Goal: Task Accomplishment & Management: Manage account settings

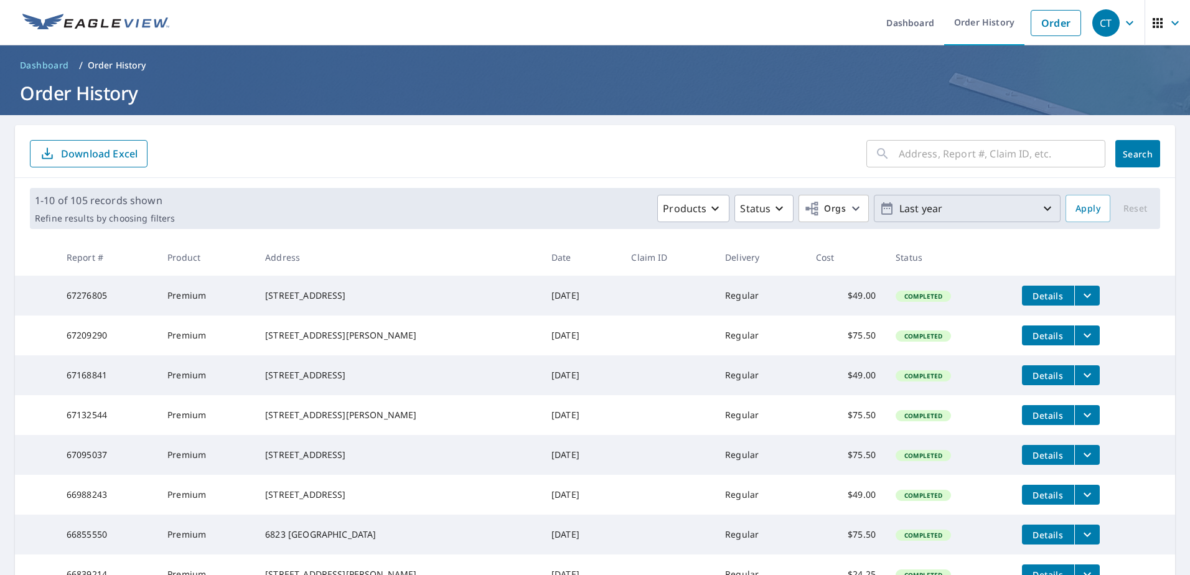
click at [934, 209] on p "Last year" at bounding box center [967, 209] width 146 height 22
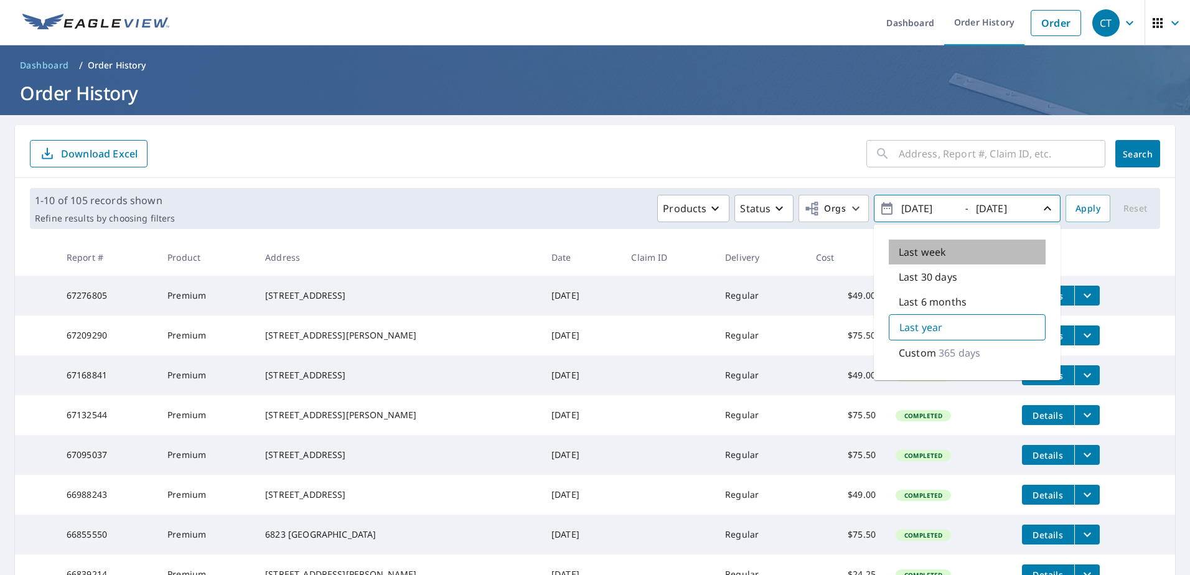
click at [981, 256] on div "Last week" at bounding box center [967, 252] width 157 height 25
type input "[DATE]"
click at [1073, 222] on div "1-10 of 105 records shown Refine results by choosing filters Products Status Or…" at bounding box center [595, 208] width 1130 height 41
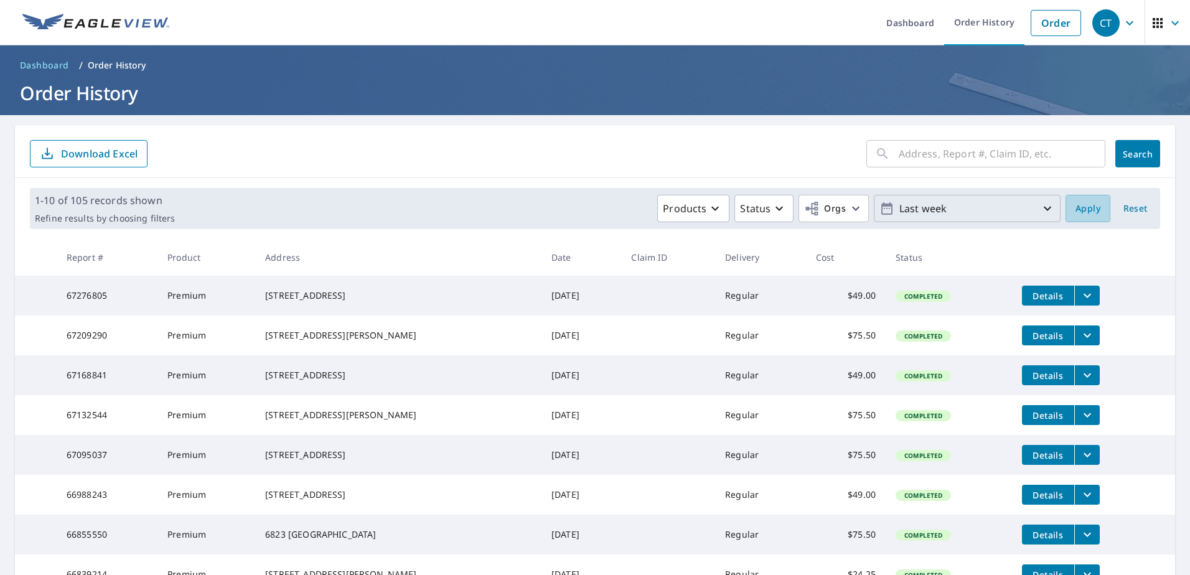
click at [1072, 217] on button "Apply" at bounding box center [1088, 208] width 45 height 27
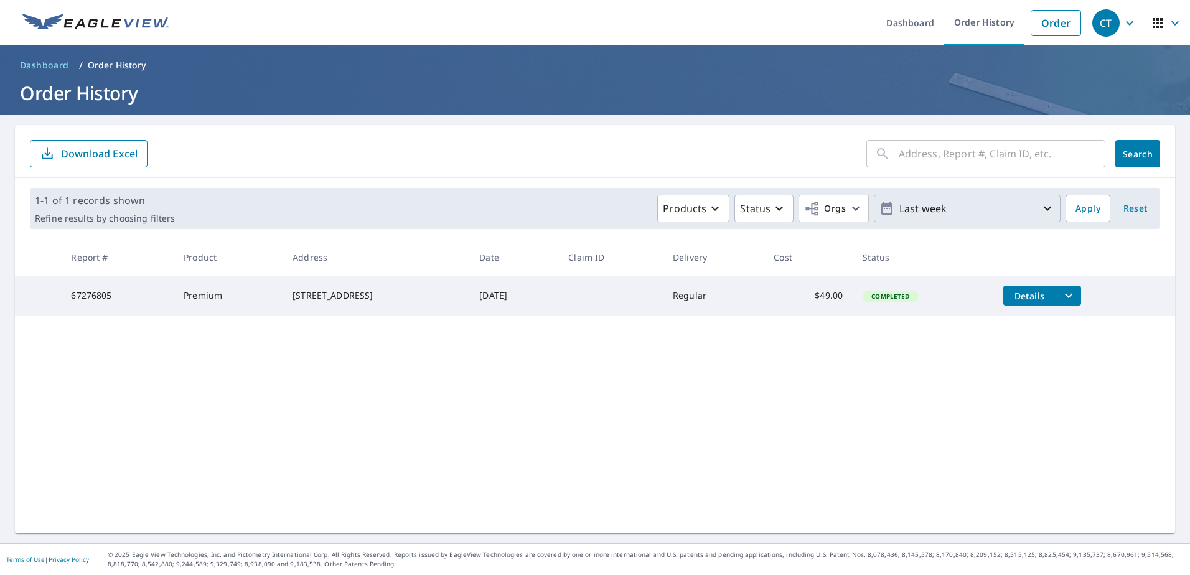
click at [920, 217] on p "Last week" at bounding box center [967, 209] width 146 height 22
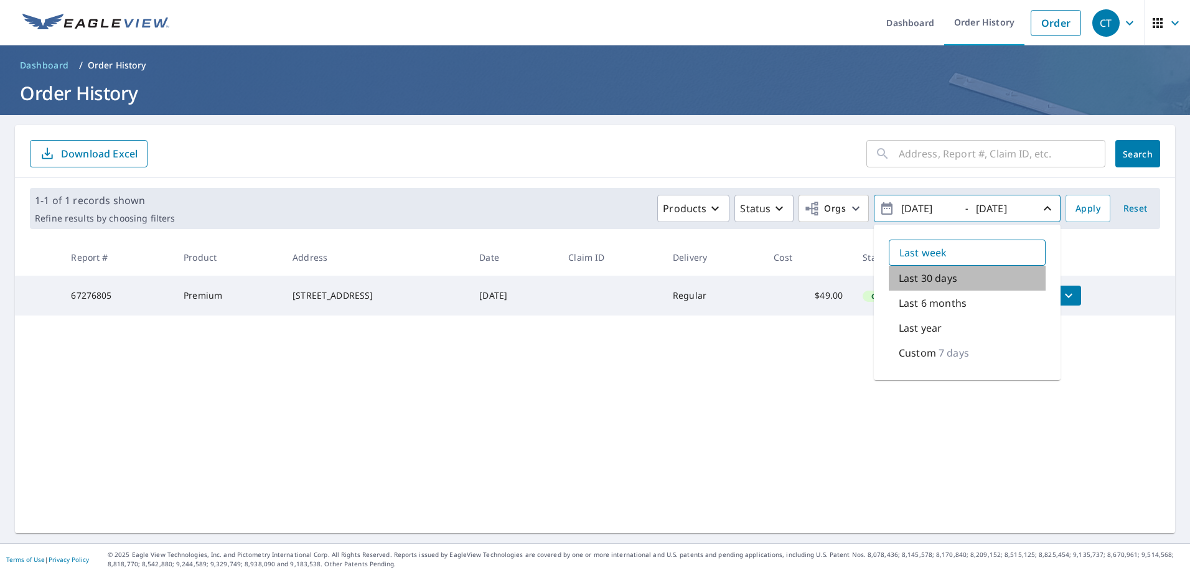
click at [911, 283] on p "Last 30 days" at bounding box center [928, 278] width 59 height 15
type input "[DATE]"
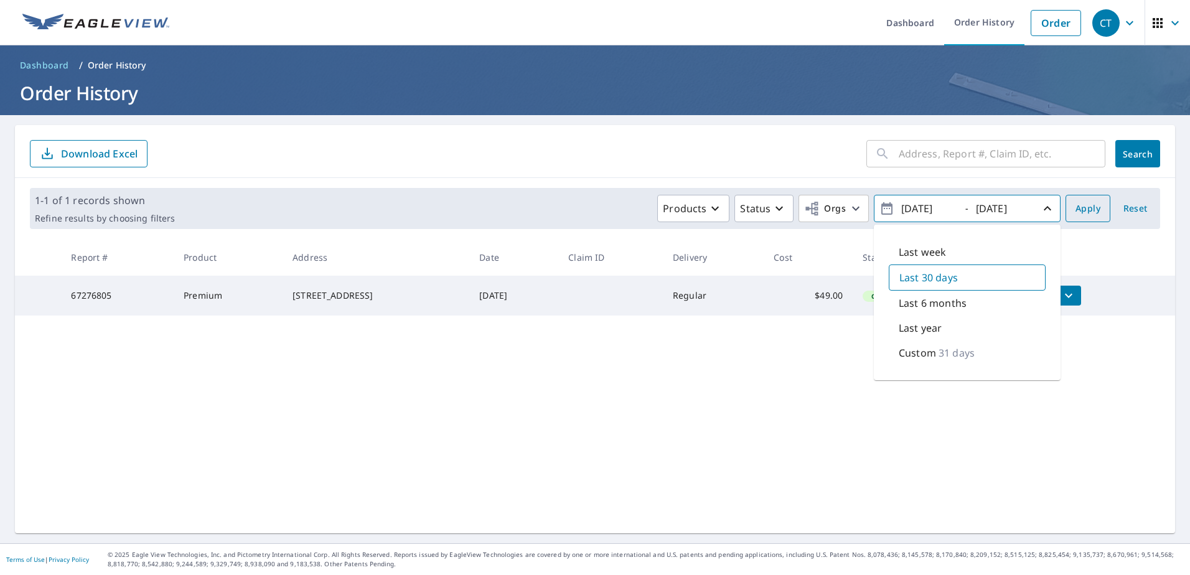
click at [1076, 210] on span "Apply" at bounding box center [1088, 209] width 25 height 16
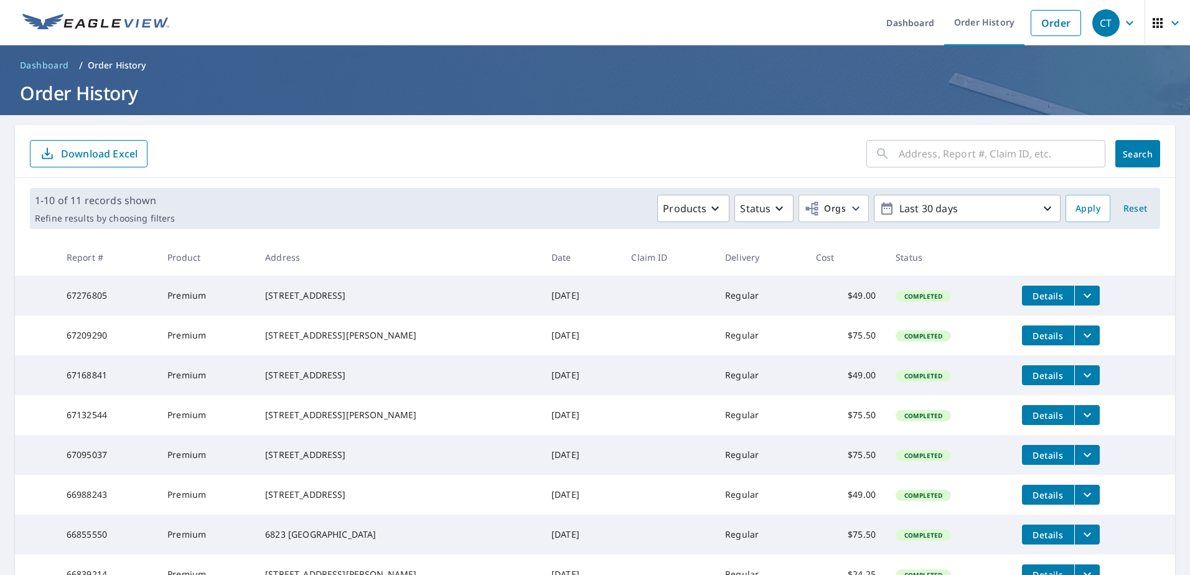
click at [909, 149] on input "text" at bounding box center [1002, 153] width 207 height 35
type input "17110 Mulben"
click button "Search" at bounding box center [1137, 153] width 45 height 27
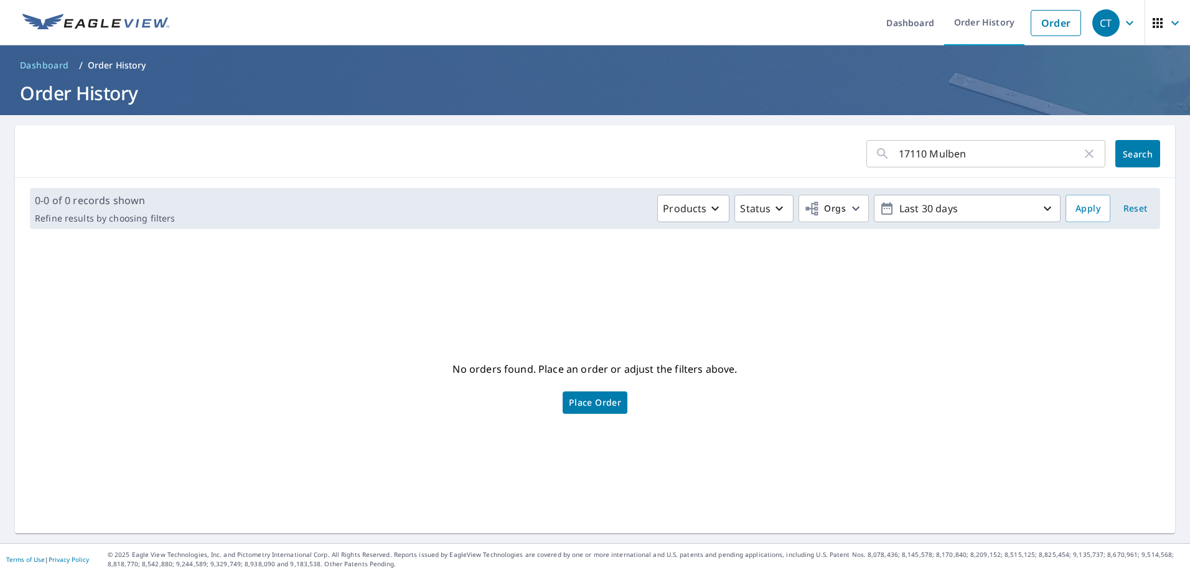
click at [974, 155] on input "17110 Mulben" at bounding box center [990, 153] width 183 height 35
type input "17110"
click button "Search" at bounding box center [1137, 153] width 45 height 27
click at [1030, 154] on input "17110" at bounding box center [990, 153] width 183 height 35
click at [910, 154] on input "17110" at bounding box center [990, 153] width 183 height 35
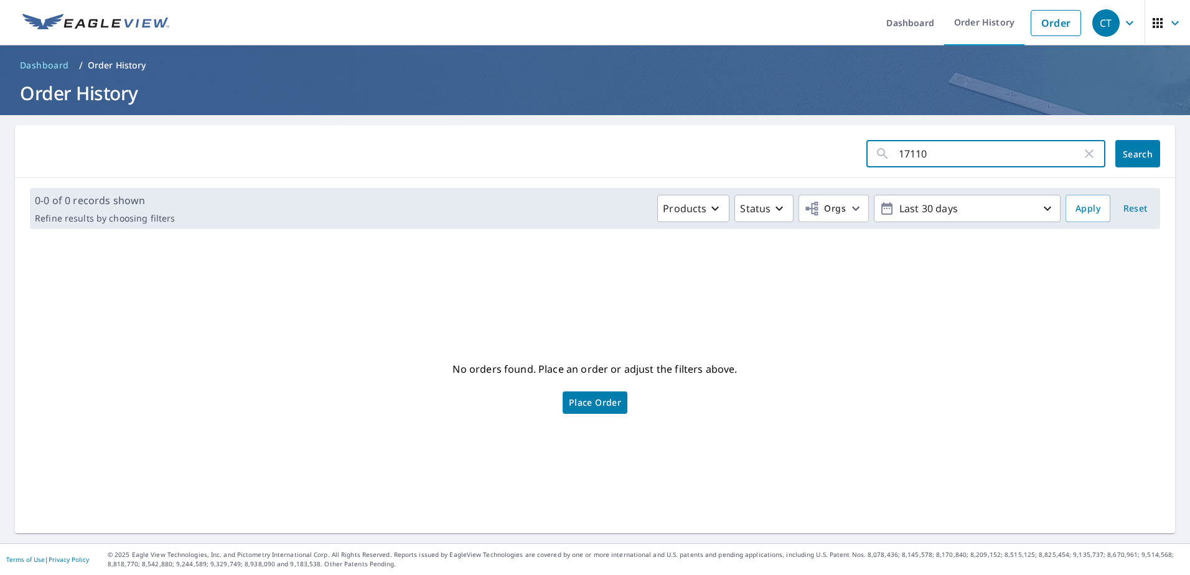
type input "1710"
click button "Search" at bounding box center [1137, 153] width 45 height 27
click at [1084, 155] on icon "button" at bounding box center [1089, 153] width 15 height 15
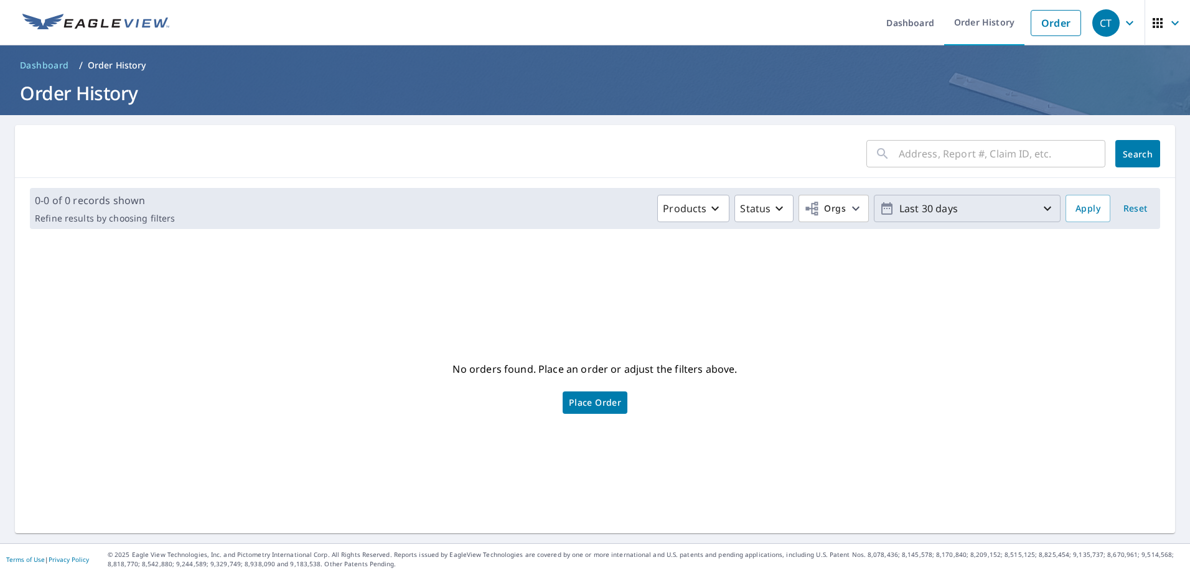
click at [1047, 207] on button "Last 30 days" at bounding box center [967, 208] width 187 height 27
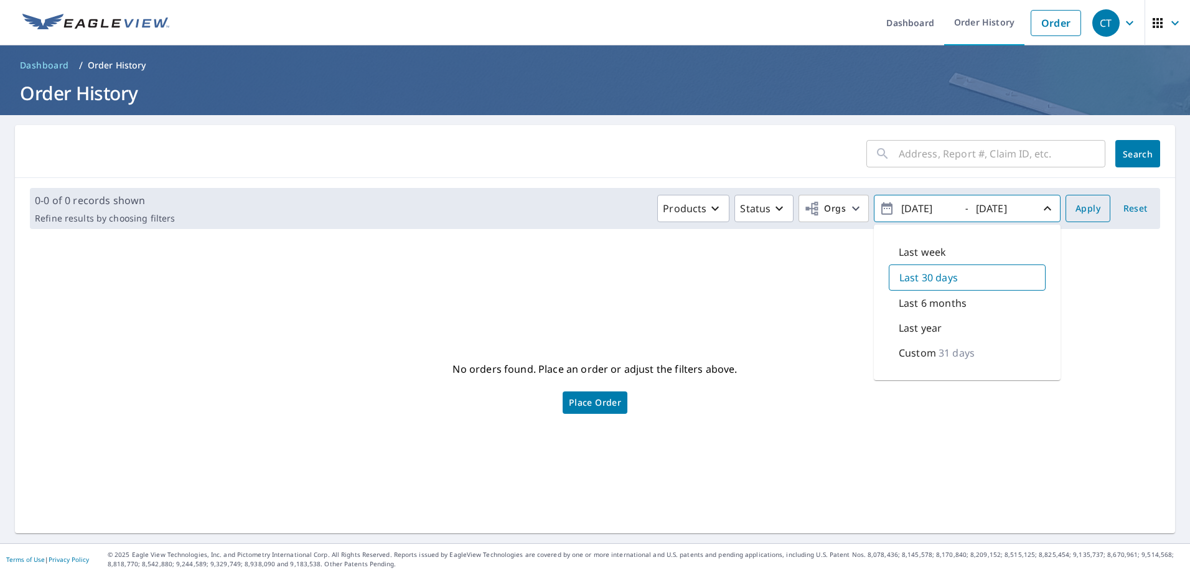
click at [1066, 209] on button "Apply" at bounding box center [1088, 208] width 45 height 27
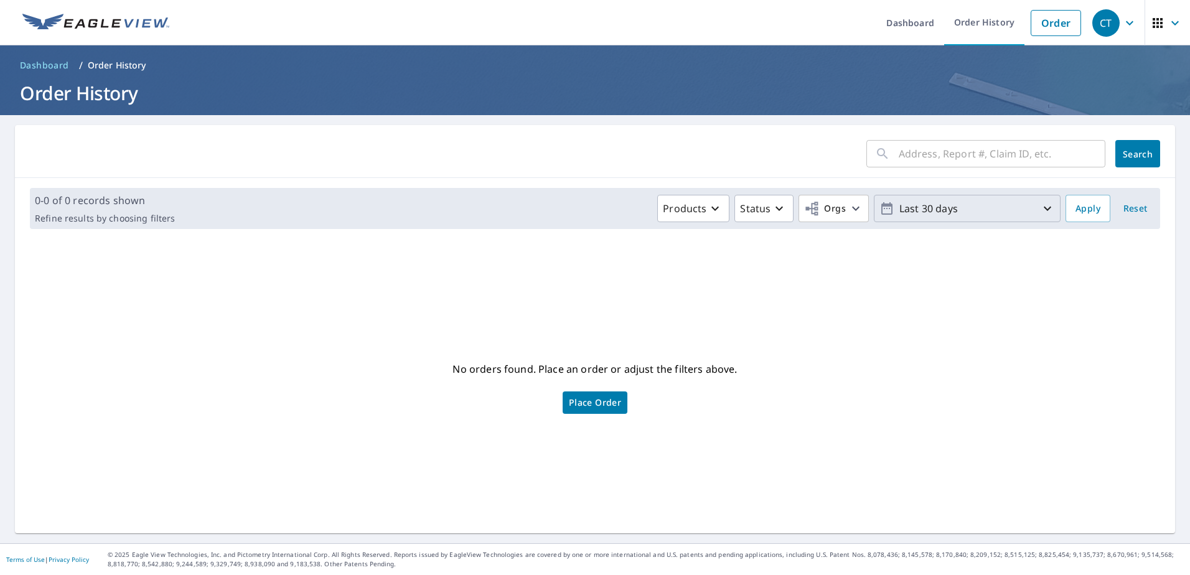
click at [1017, 204] on p "Last 30 days" at bounding box center [967, 209] width 146 height 22
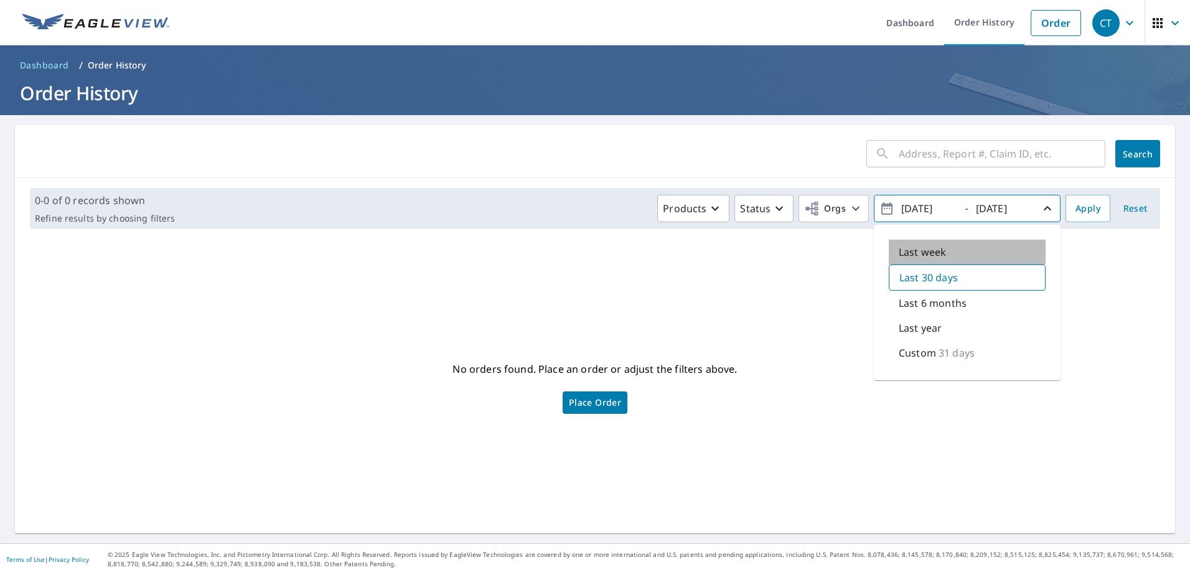
click at [988, 246] on div "Last week" at bounding box center [967, 252] width 157 height 25
type input "[DATE]"
click at [1003, 206] on input "[DATE]" at bounding box center [1002, 209] width 61 height 20
click at [807, 308] on div "No orders found. Place an order or adjust the filters above. Place Order" at bounding box center [595, 386] width 1140 height 274
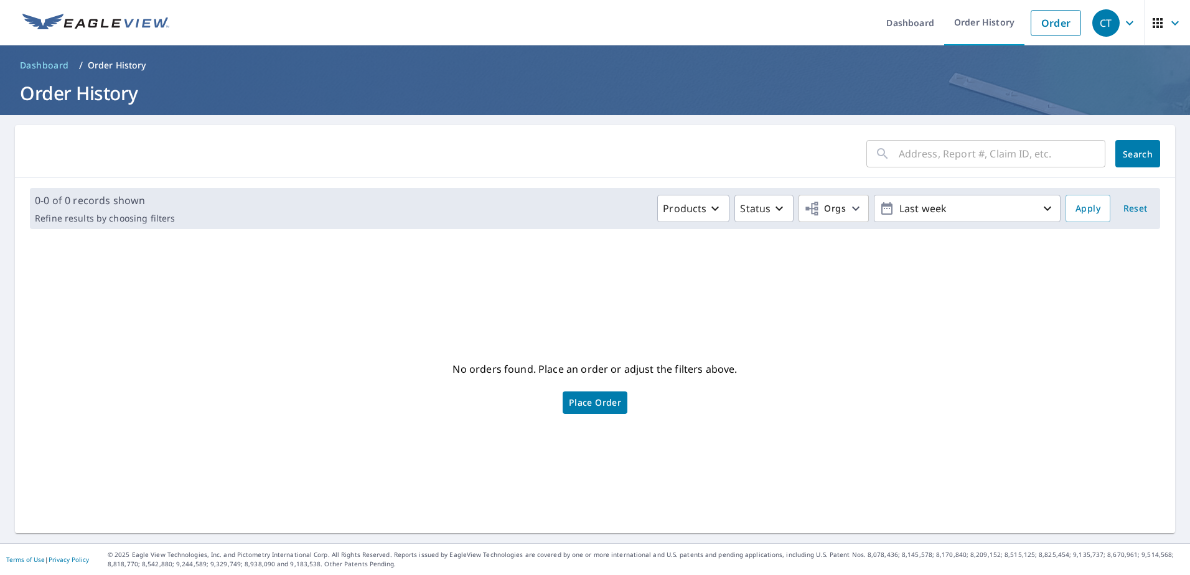
click at [1120, 210] on span "Reset" at bounding box center [1135, 209] width 30 height 16
click at [967, 209] on p "Last year" at bounding box center [967, 209] width 146 height 22
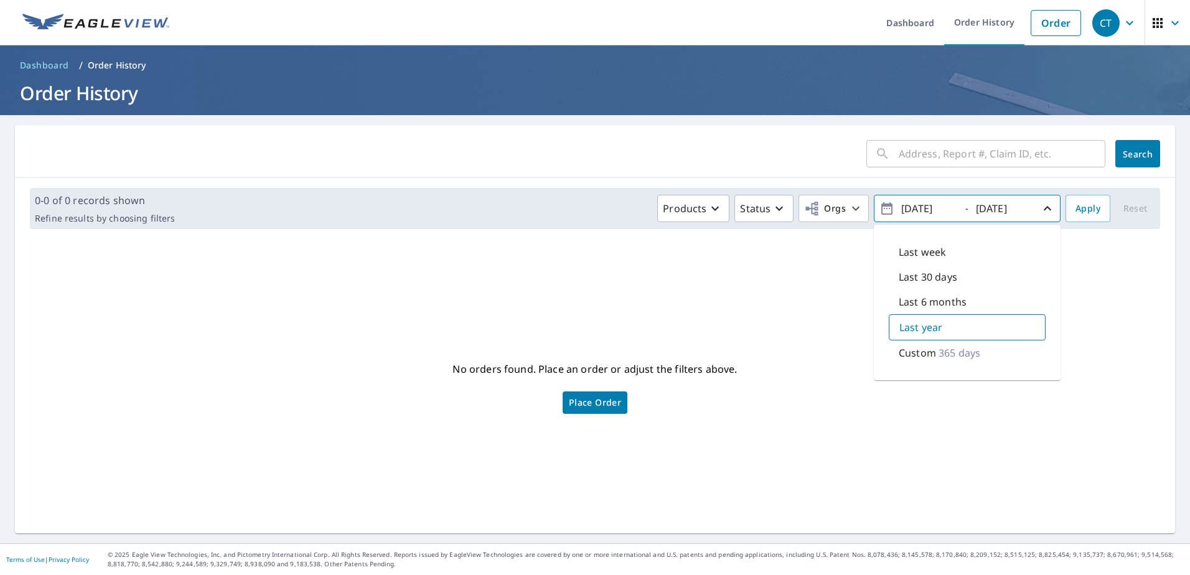
click at [958, 299] on div "Last 6 months" at bounding box center [967, 301] width 157 height 25
type input "[DATE]"
click at [1087, 212] on span "Apply" at bounding box center [1088, 209] width 25 height 16
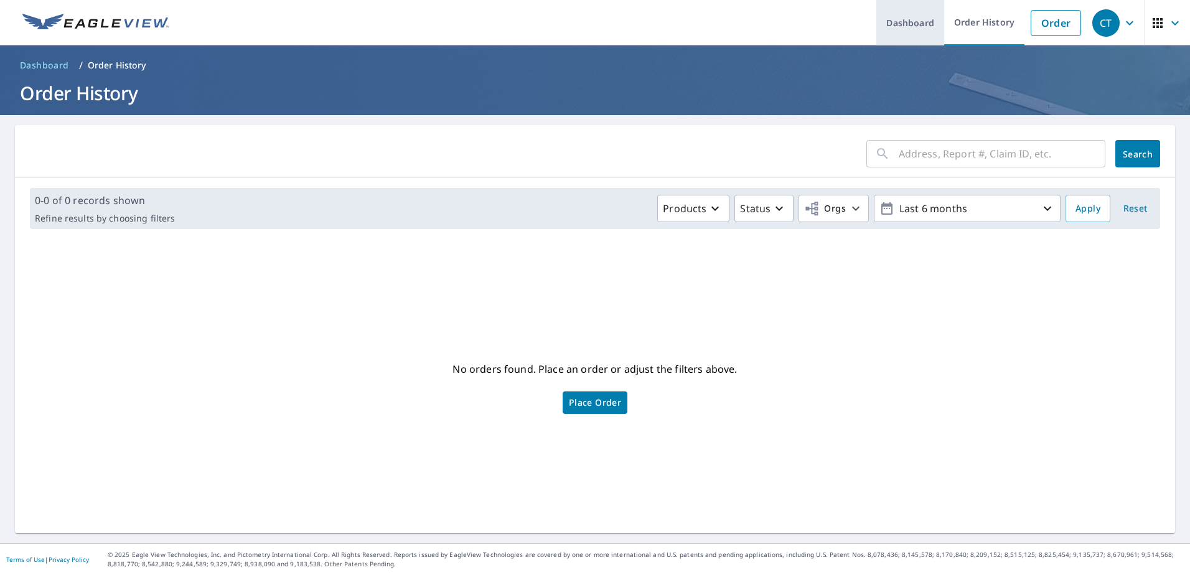
click at [892, 29] on link "Dashboard" at bounding box center [910, 22] width 68 height 45
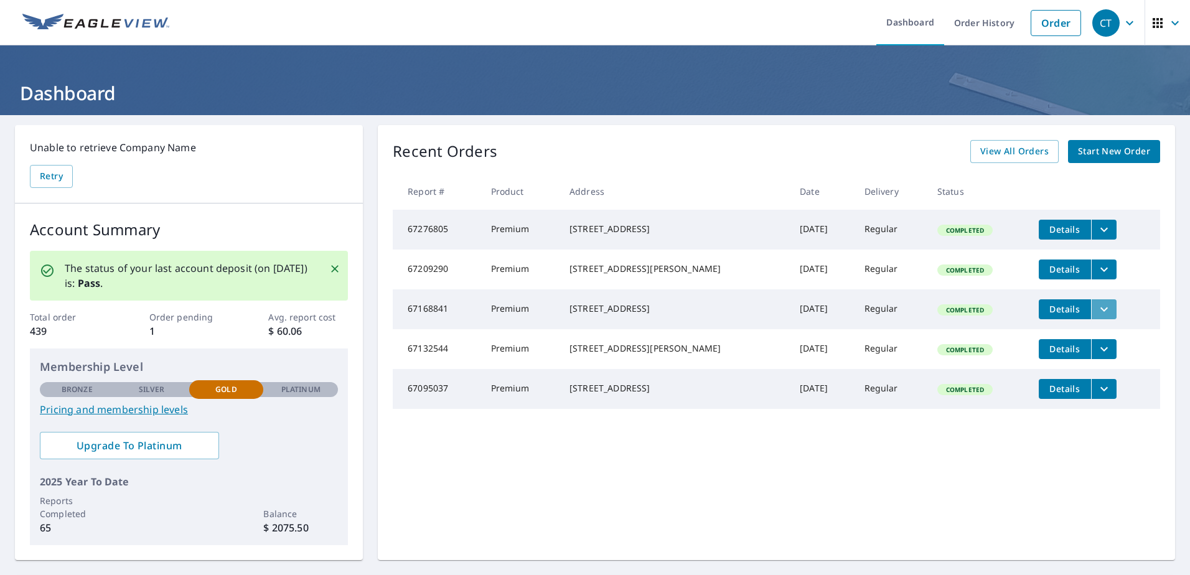
click at [1097, 317] on icon "filesDropdownBtn-67168841" at bounding box center [1104, 309] width 15 height 15
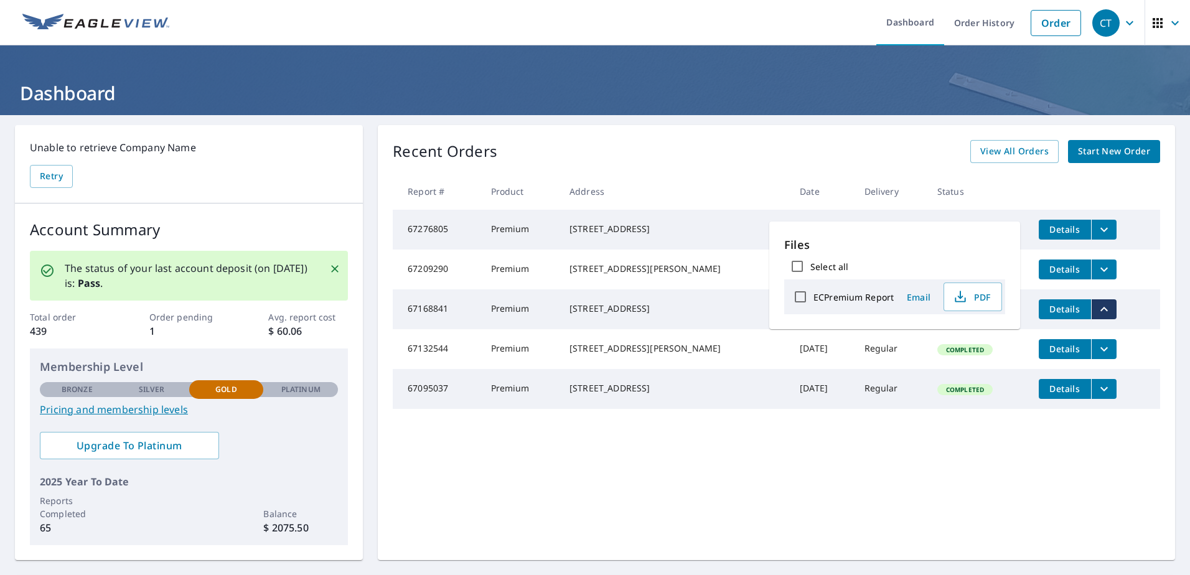
click at [1097, 317] on icon "filesDropdownBtn-67168841" at bounding box center [1104, 309] width 15 height 15
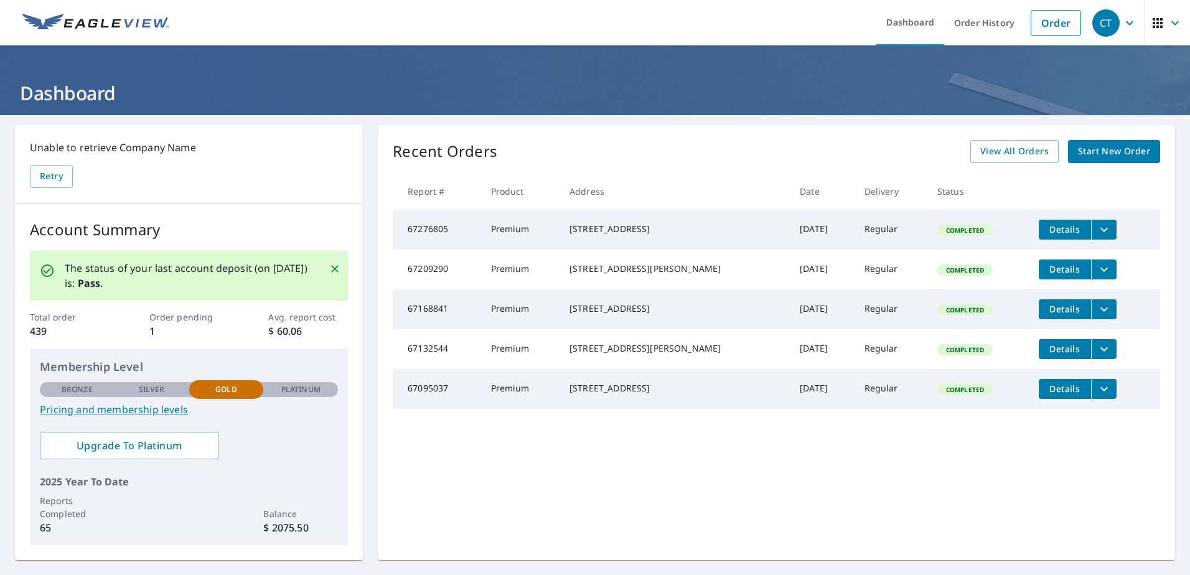
click at [1053, 315] on span "Details" at bounding box center [1064, 309] width 37 height 12
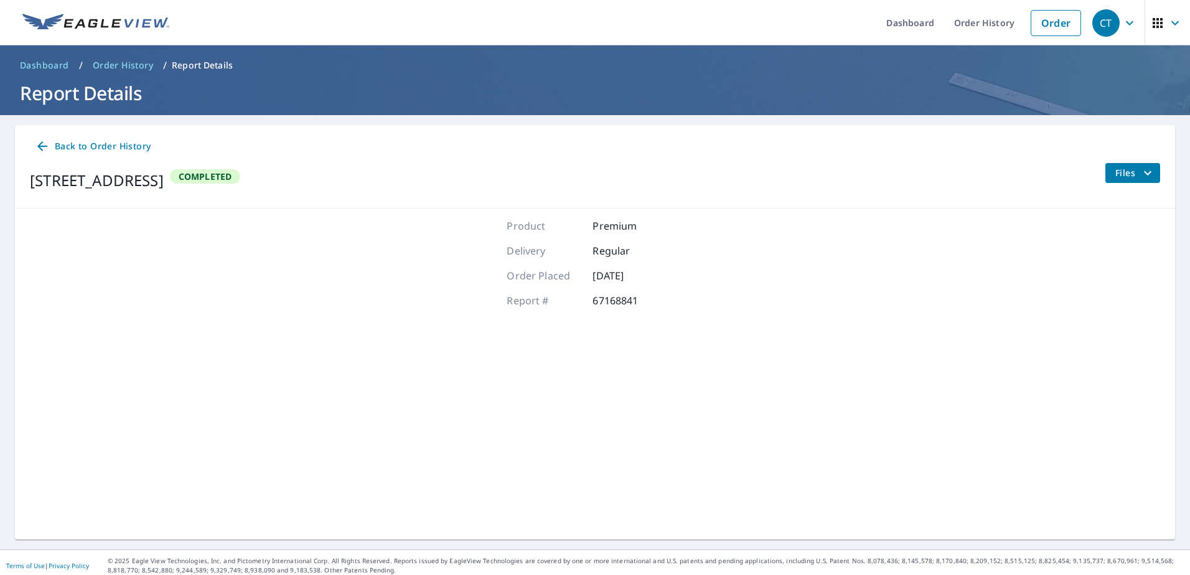
click at [1126, 173] on span "Files" at bounding box center [1135, 173] width 40 height 15
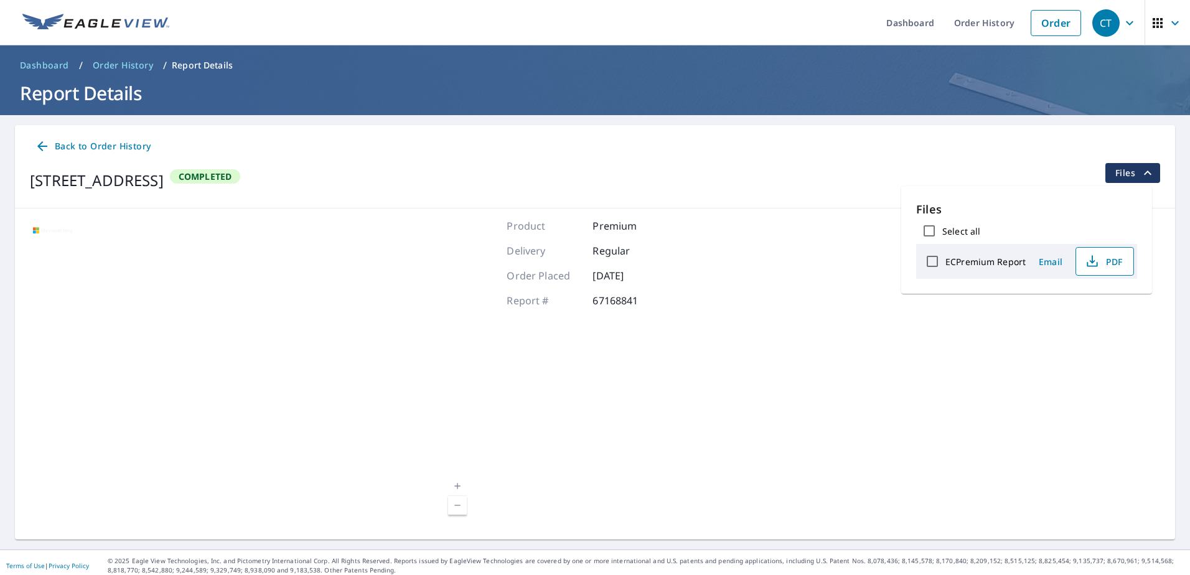
click at [1114, 258] on span "PDF" at bounding box center [1104, 261] width 40 height 15
